Goal: Transaction & Acquisition: Book appointment/travel/reservation

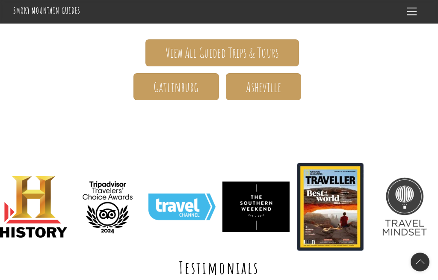
scroll to position [182, 0]
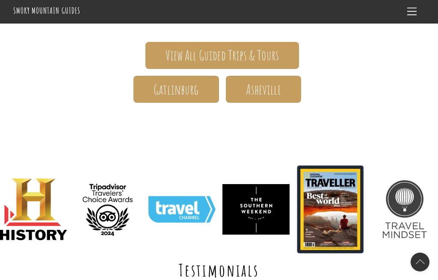
click at [168, 91] on span "Gatlinburg" at bounding box center [176, 89] width 45 height 9
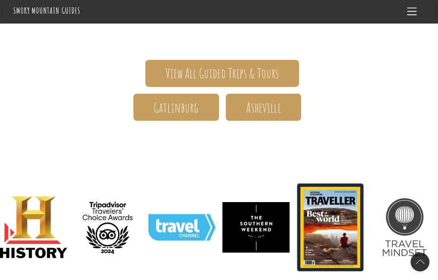
scroll to position [163, 0]
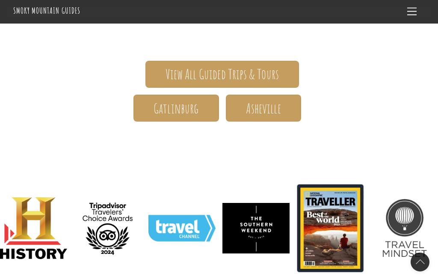
click at [204, 73] on span "View All Guided Trips & Tours" at bounding box center [222, 74] width 113 height 9
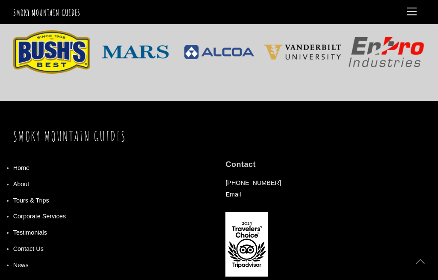
scroll to position [900, 0]
click at [22, 164] on link "Home" at bounding box center [21, 167] width 16 height 7
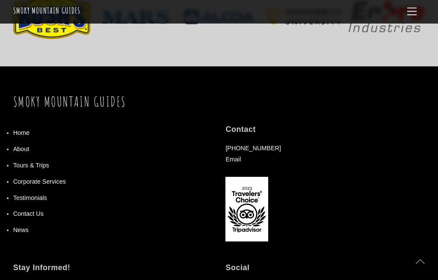
scroll to position [936, 0]
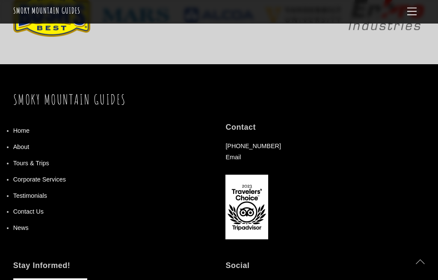
click at [15, 145] on link "About" at bounding box center [21, 146] width 16 height 7
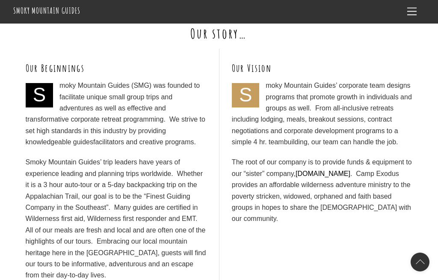
scroll to position [236, 0]
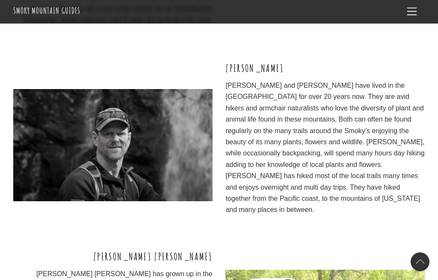
scroll to position [841, 0]
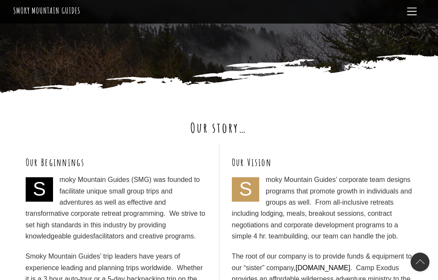
scroll to position [136, 0]
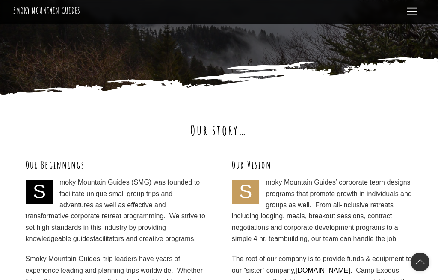
click at [413, 13] on span "Menu" at bounding box center [411, 12] width 9 height 8
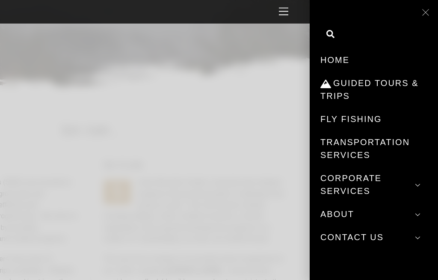
click at [340, 58] on link "Home" at bounding box center [373, 59] width 107 height 23
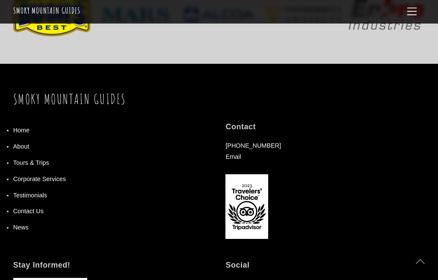
scroll to position [937, 0]
click at [24, 207] on link "Contact Us" at bounding box center [28, 210] width 30 height 7
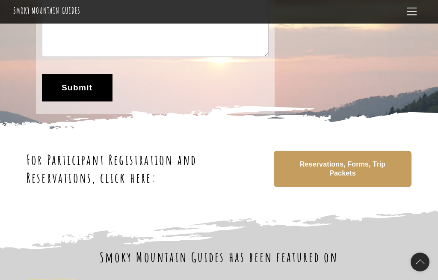
scroll to position [271, 0]
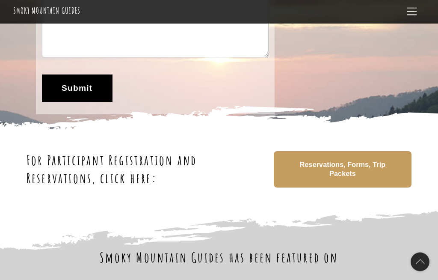
click at [92, 166] on h2 "For Participant Registration and Reservations, click here:" at bounding box center [144, 169] width 235 height 36
click at [328, 169] on span "Reservations, Forms, Trip Packets" at bounding box center [343, 169] width 94 height 18
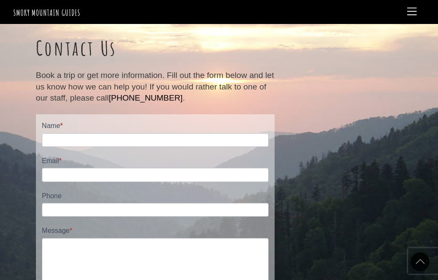
scroll to position [0, 0]
